Goal: Information Seeking & Learning: Check status

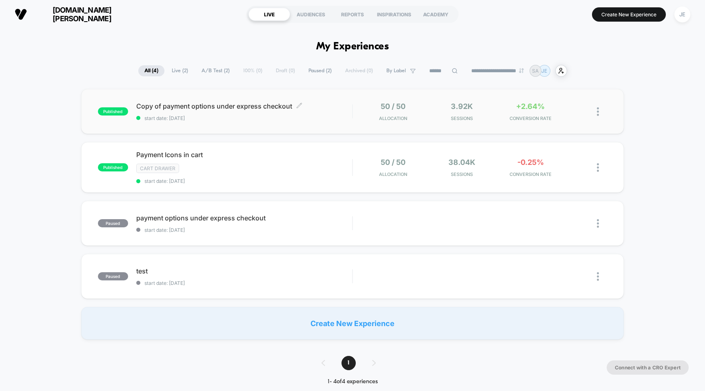
click at [192, 107] on span "Copy of payment options under express checkout Click to edit experience details" at bounding box center [244, 106] width 216 height 8
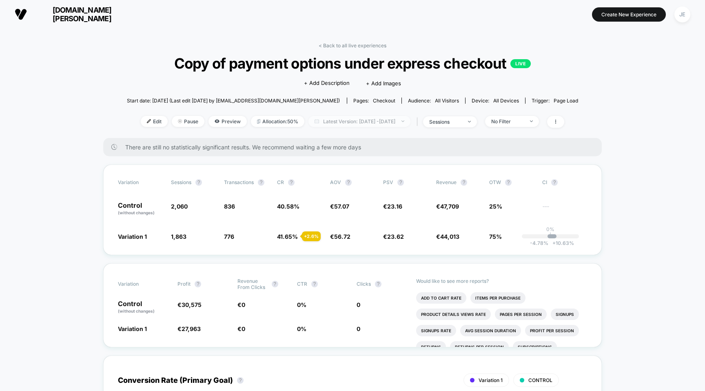
click at [397, 125] on span "Latest Version: Aug 6, 2025 - Aug 11, 2025" at bounding box center [359, 121] width 102 height 11
select select "*"
select select "****"
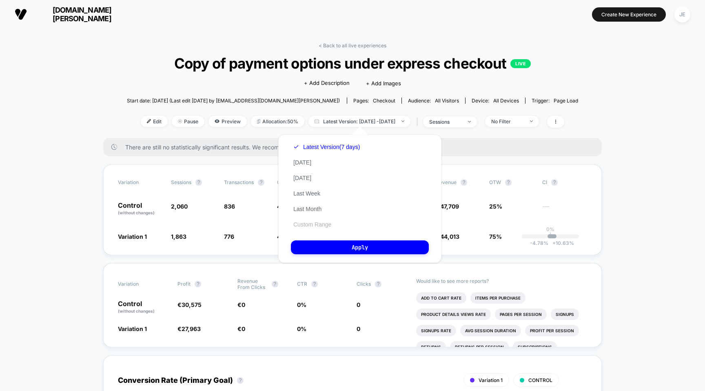
click at [318, 223] on button "Custom Range" at bounding box center [312, 224] width 43 height 7
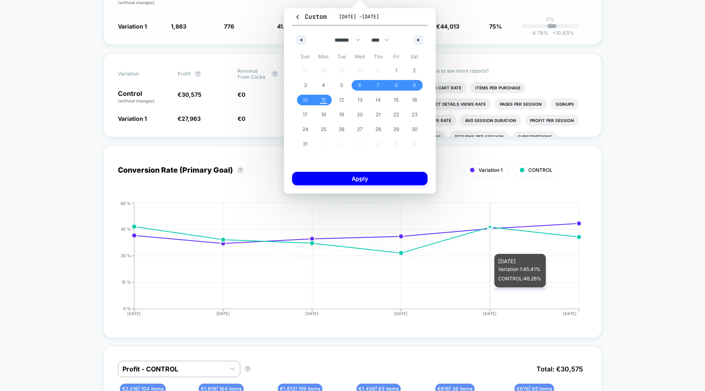
scroll to position [205, 0]
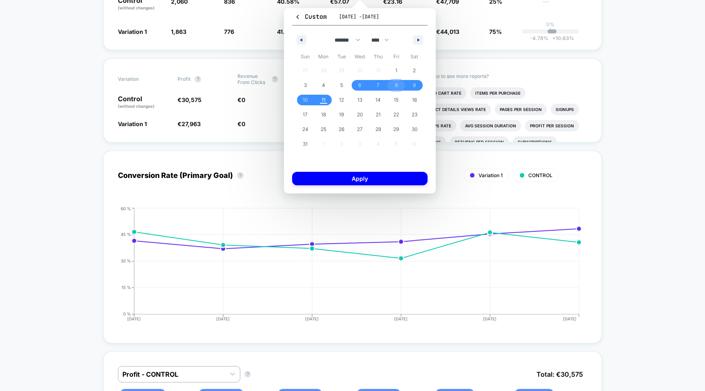
click at [400, 85] on span "8" at bounding box center [396, 85] width 18 height 11
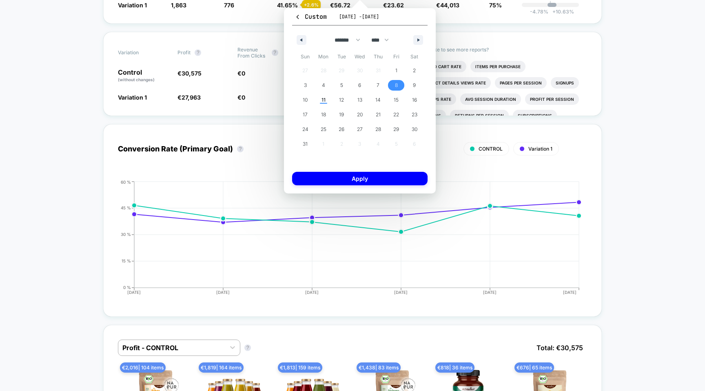
scroll to position [178, 0]
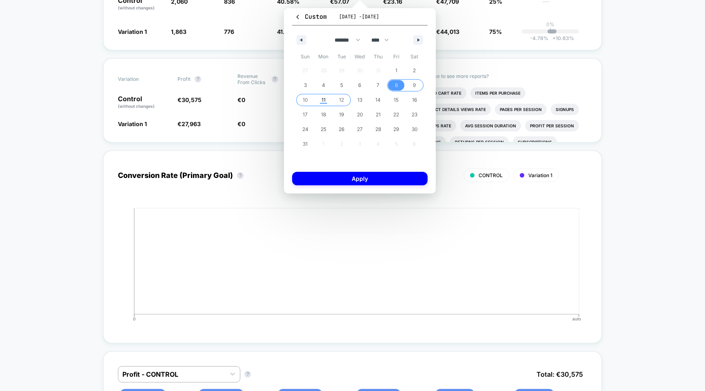
click at [331, 100] on span "11" at bounding box center [323, 100] width 18 height 11
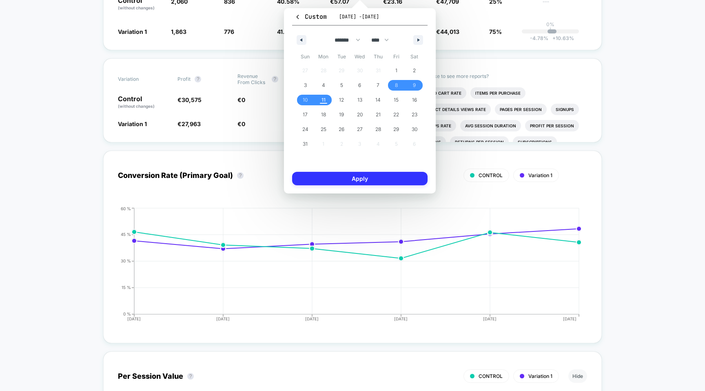
click at [374, 180] on button "Apply" at bounding box center [359, 178] width 135 height 13
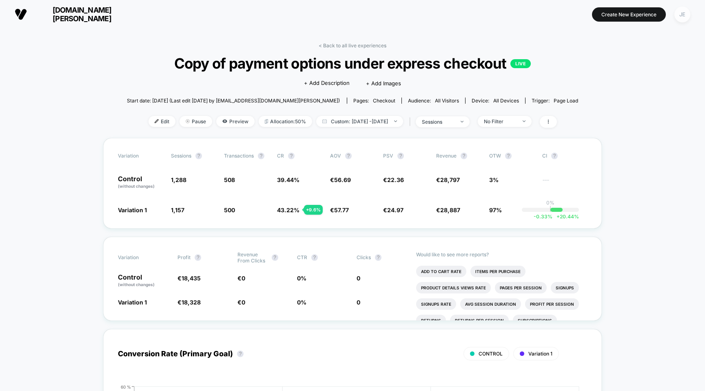
click at [683, 15] on div "JE" at bounding box center [682, 15] width 16 height 16
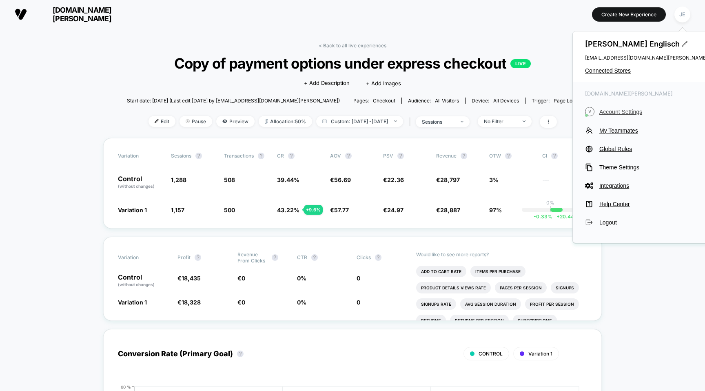
click at [618, 110] on span "Account Settings" at bounding box center [653, 111] width 108 height 7
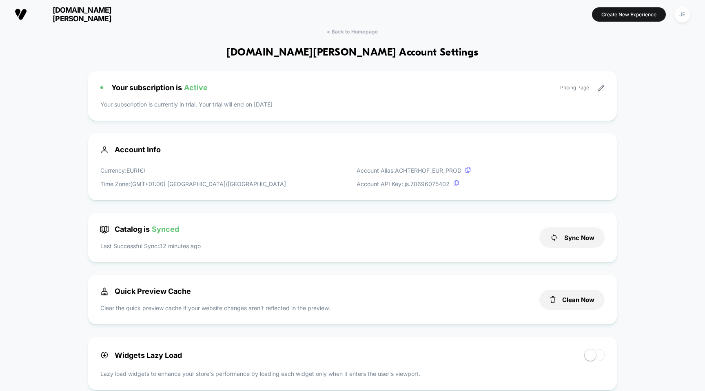
scroll to position [110, 0]
click at [427, 104] on p "Your subscription is currently in trial. Your trial will end on 18/08/2025" at bounding box center [352, 104] width 504 height 9
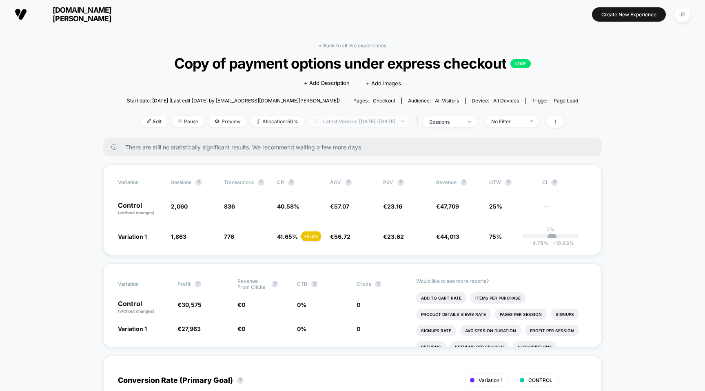
click at [394, 122] on span "Latest Version: Aug 8, 2025 - Aug 11, 2025" at bounding box center [359, 121] width 102 height 11
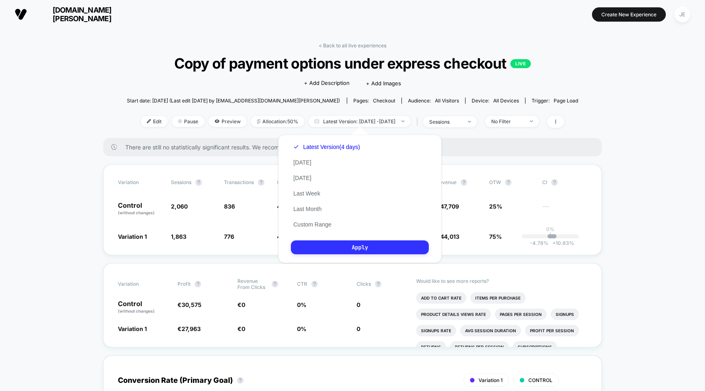
click at [367, 248] on button "Apply" at bounding box center [360, 247] width 138 height 14
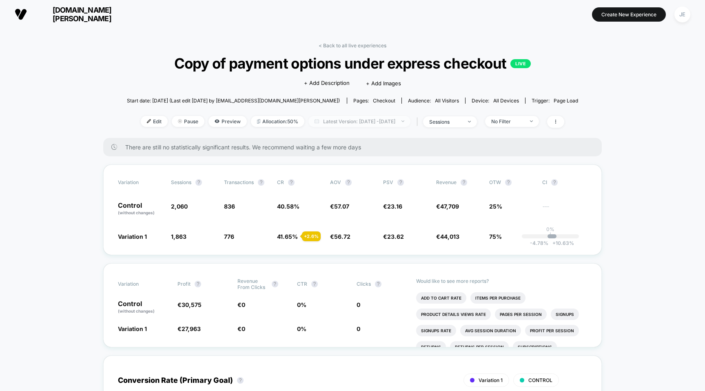
click at [367, 120] on span "Latest Version: Aug 8, 2025 - Aug 11, 2025" at bounding box center [359, 121] width 102 height 11
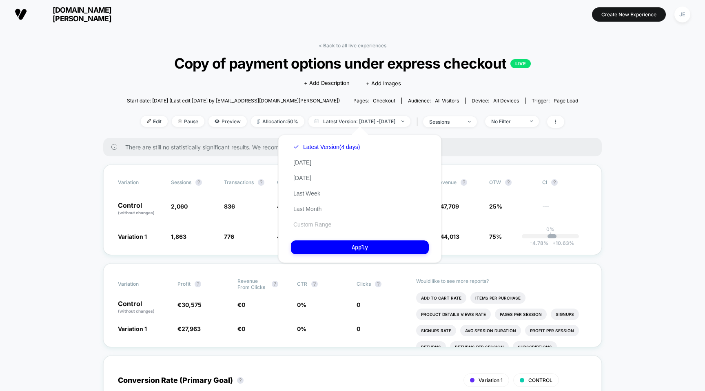
click at [314, 225] on button "Custom Range" at bounding box center [312, 224] width 43 height 7
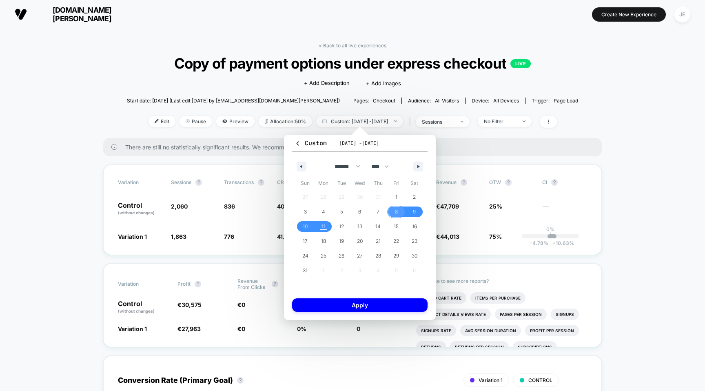
click at [397, 206] on span "8" at bounding box center [396, 211] width 18 height 11
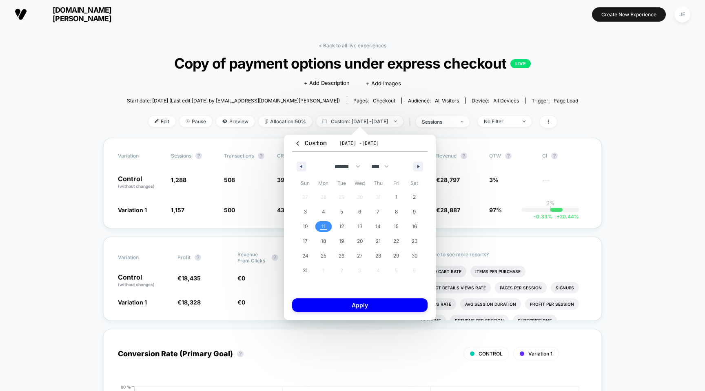
click at [328, 225] on span "11" at bounding box center [323, 226] width 18 height 11
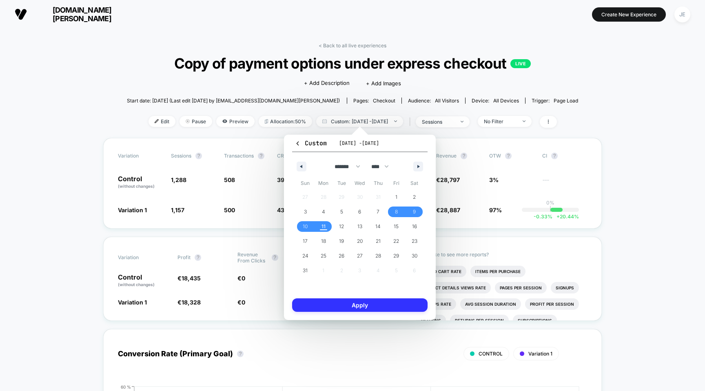
click at [361, 305] on button "Apply" at bounding box center [359, 304] width 135 height 13
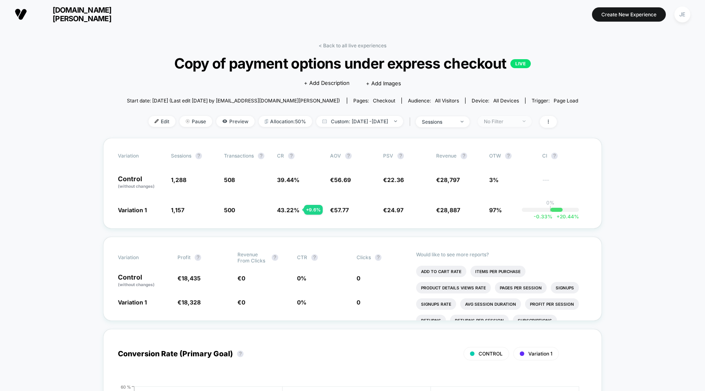
click at [515, 119] on div "No Filter" at bounding box center [500, 121] width 33 height 6
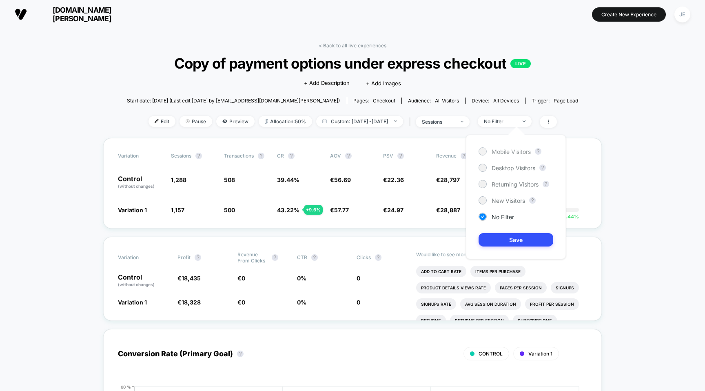
click at [503, 148] on span "Mobile Visitors" at bounding box center [510, 151] width 39 height 7
click at [531, 245] on button "Save" at bounding box center [515, 239] width 75 height 13
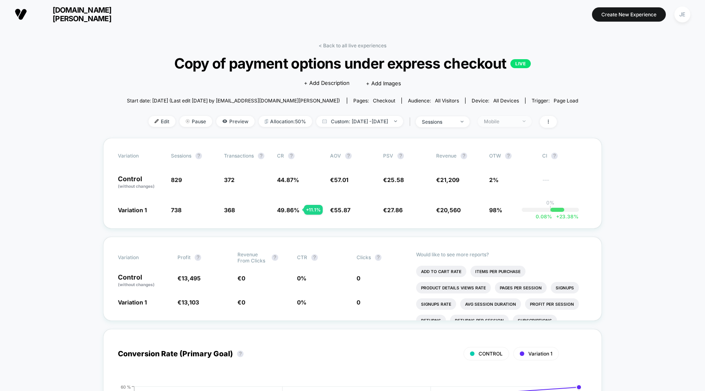
click at [520, 117] on span "Mobile" at bounding box center [504, 121] width 54 height 11
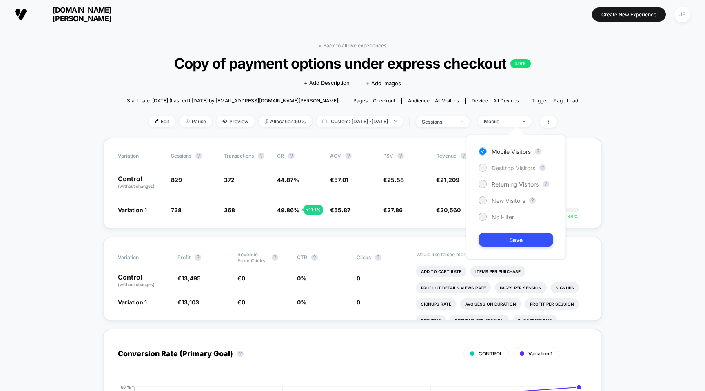
click at [503, 164] on span "Desktop Visitors" at bounding box center [513, 167] width 44 height 7
click at [512, 241] on button "Save" at bounding box center [515, 239] width 75 height 13
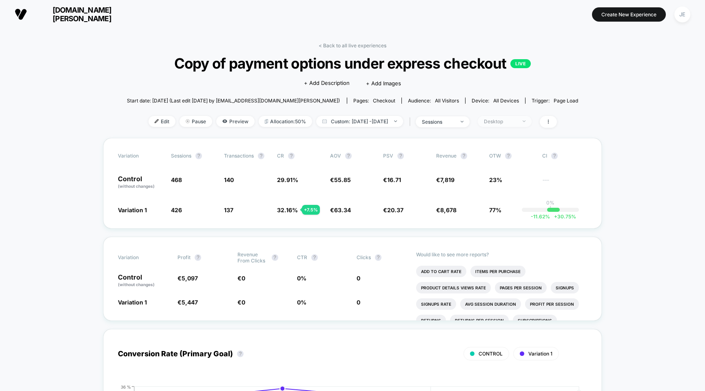
click at [513, 121] on div "Desktop" at bounding box center [500, 121] width 33 height 6
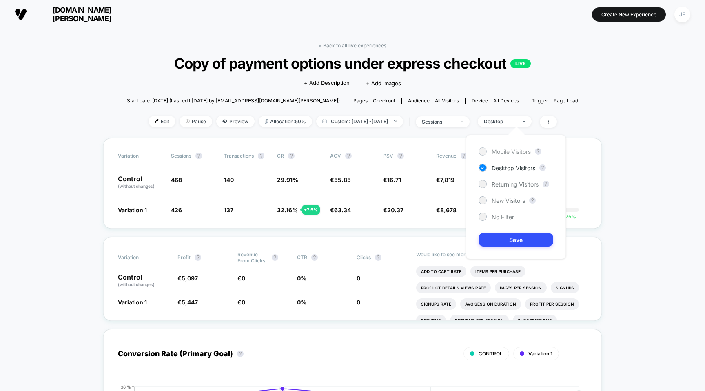
click at [511, 153] on span "Mobile Visitors" at bounding box center [510, 151] width 39 height 7
click at [504, 234] on button "Save" at bounding box center [515, 239] width 75 height 13
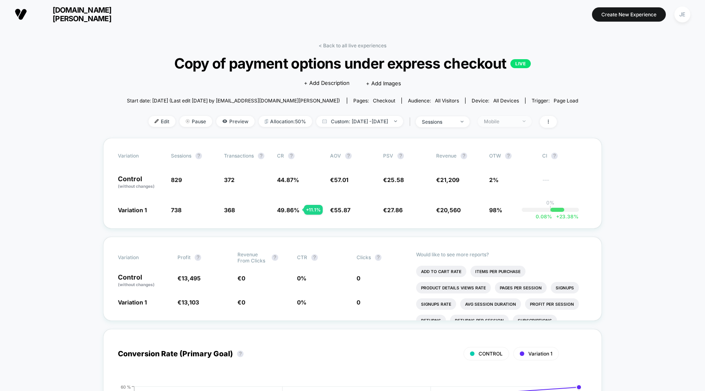
click at [531, 117] on span "Mobile" at bounding box center [504, 121] width 54 height 11
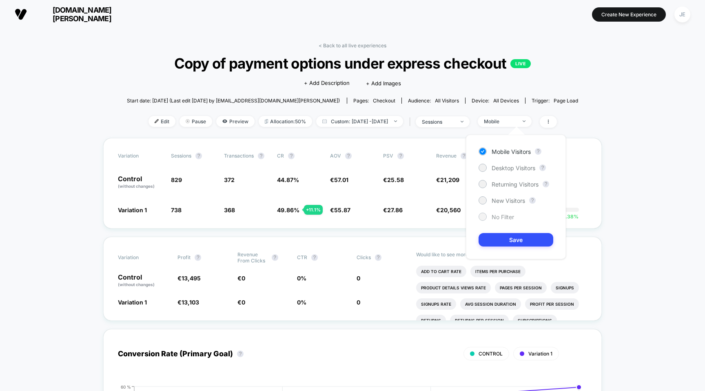
click at [505, 215] on span "No Filter" at bounding box center [502, 216] width 22 height 7
click at [505, 241] on button "Save" at bounding box center [515, 239] width 75 height 13
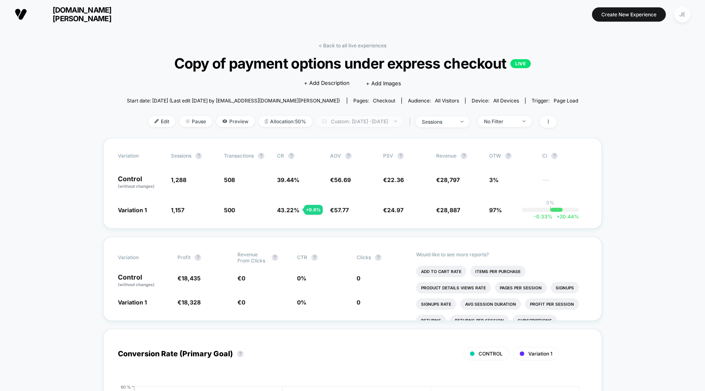
click at [374, 116] on span "Custom: Aug 8, 2025 - Aug 11, 2025" at bounding box center [359, 121] width 87 height 11
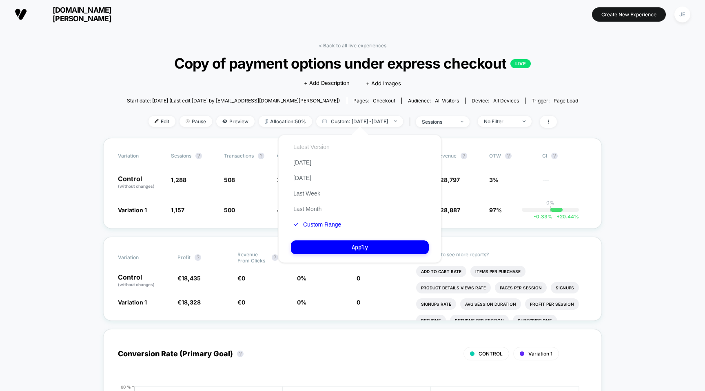
click at [311, 146] on button "Latest Version" at bounding box center [311, 146] width 41 height 7
click at [391, 248] on button "Apply" at bounding box center [360, 247] width 138 height 14
